Goal: Check status: Check status

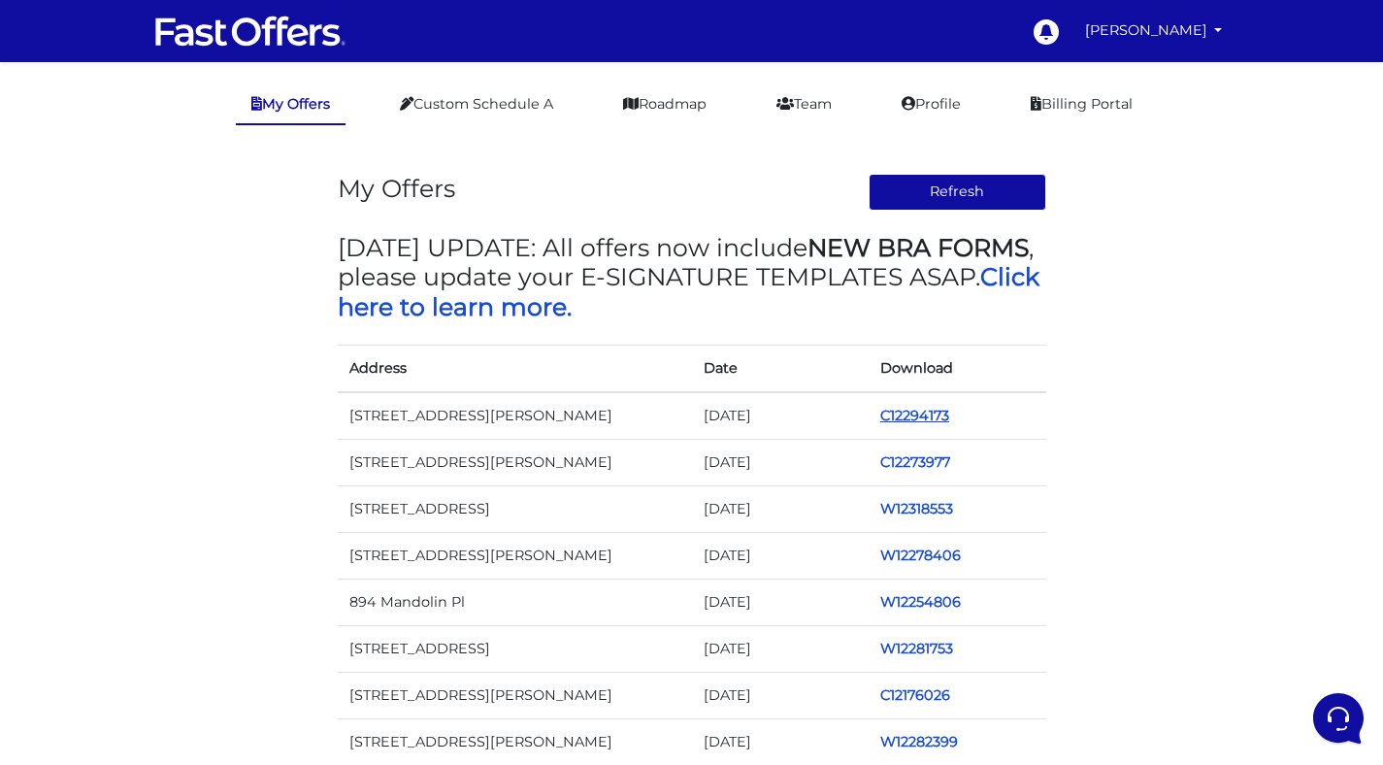
click at [913, 418] on link "C12294173" at bounding box center [914, 415] width 69 height 17
